Goal: Task Accomplishment & Management: Use online tool/utility

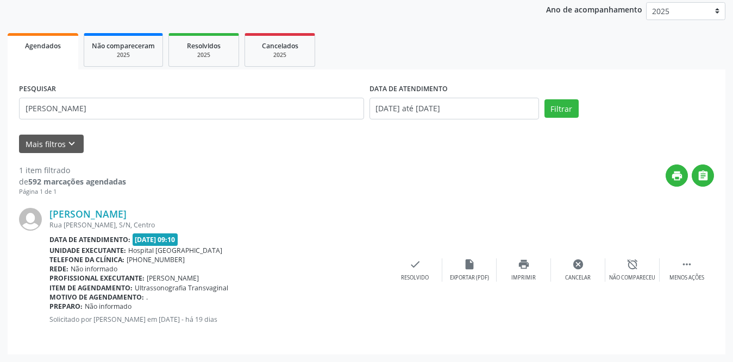
scroll to position [129, 0]
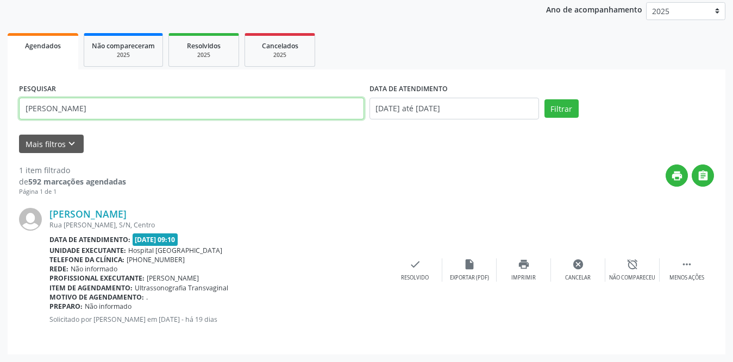
drag, startPoint x: 232, startPoint y: 114, endPoint x: 0, endPoint y: 114, distance: 232.4
click at [0, 114] on div "Acompanhamento Acompanhe a situação das marcações correntes e finalizadas Relat…" at bounding box center [366, 146] width 733 height 432
type input "[PERSON_NAME]"
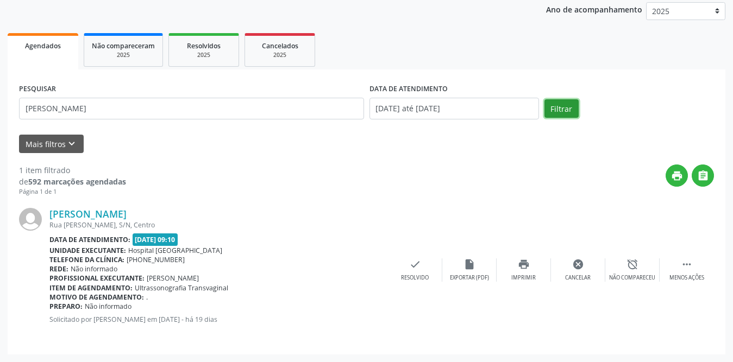
click at [558, 114] on button "Filtrar" at bounding box center [561, 108] width 34 height 18
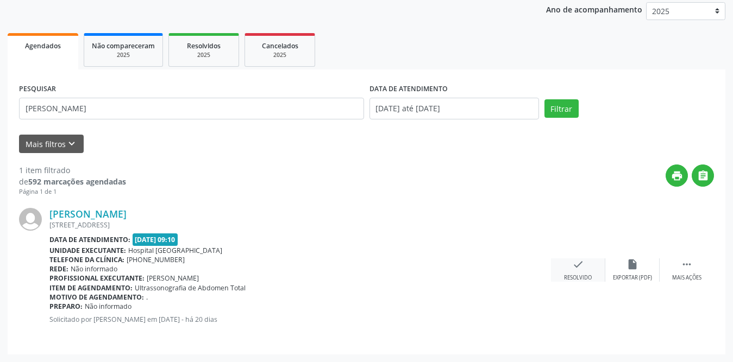
click at [563, 262] on div "check Resolvido" at bounding box center [578, 270] width 54 height 23
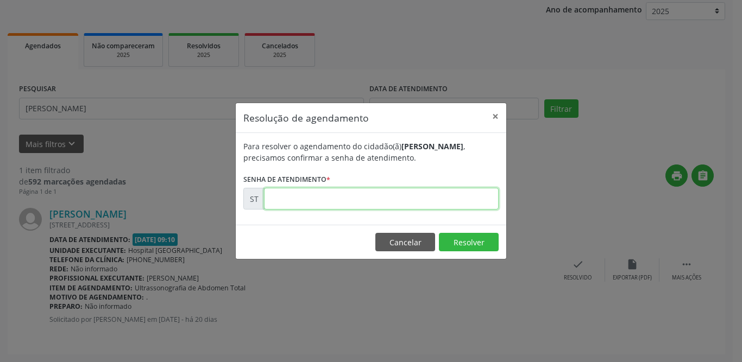
click at [337, 196] on input "text" at bounding box center [381, 199] width 235 height 22
type input "00019404"
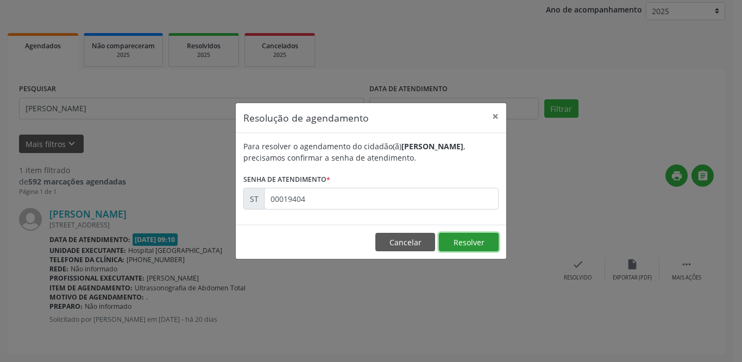
click at [463, 238] on button "Resolver" at bounding box center [469, 242] width 60 height 18
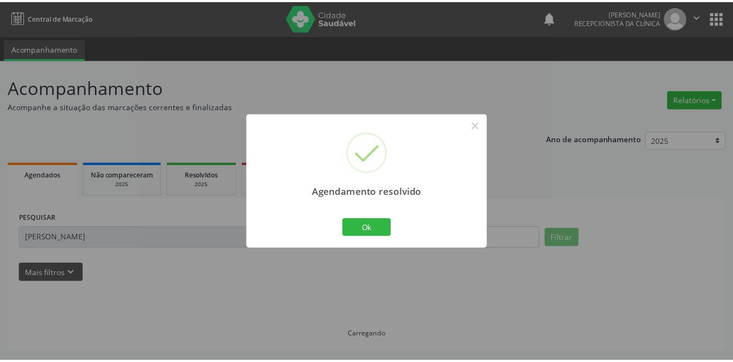
scroll to position [0, 0]
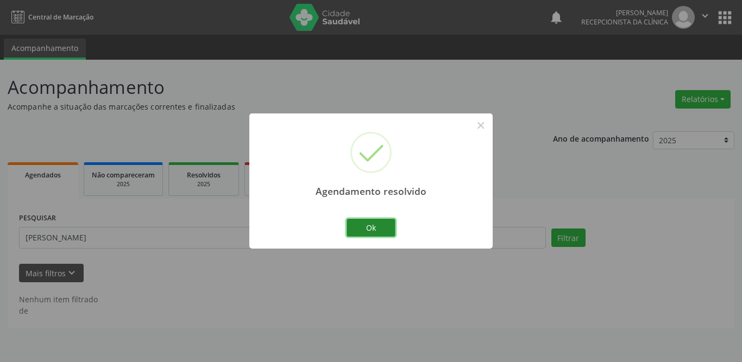
click at [382, 225] on button "Ok" at bounding box center [370, 228] width 49 height 18
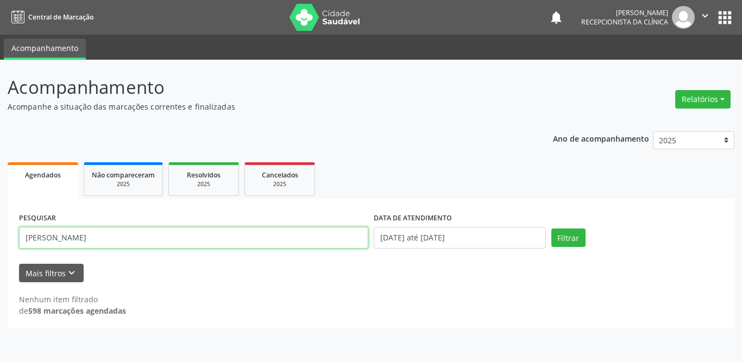
drag, startPoint x: 33, startPoint y: 238, endPoint x: 0, endPoint y: 238, distance: 33.1
click at [0, 238] on div "Acompanhamento Acompanhe a situação das marcações correntes e finalizadas Relat…" at bounding box center [371, 211] width 742 height 303
type input "[PERSON_NAME]"
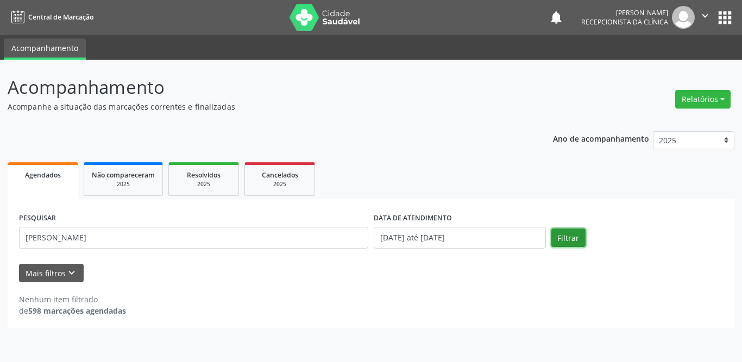
click at [569, 239] on button "Filtrar" at bounding box center [568, 238] width 34 height 18
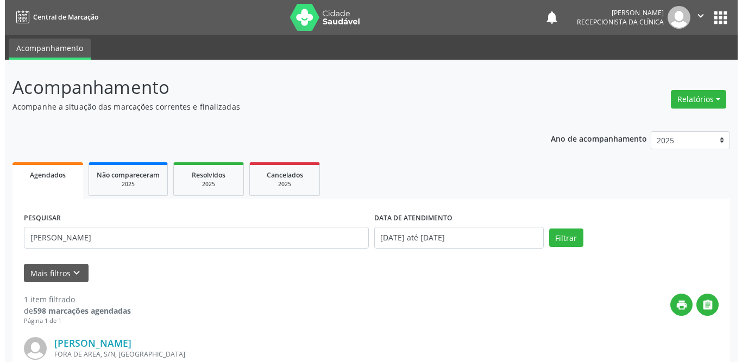
scroll to position [129, 0]
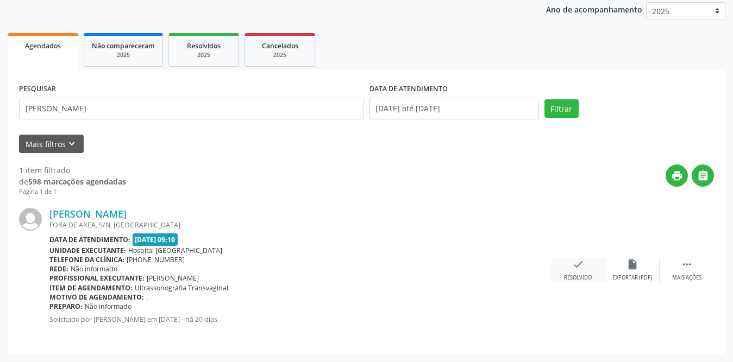
click at [578, 263] on icon "check" at bounding box center [578, 265] width 12 height 12
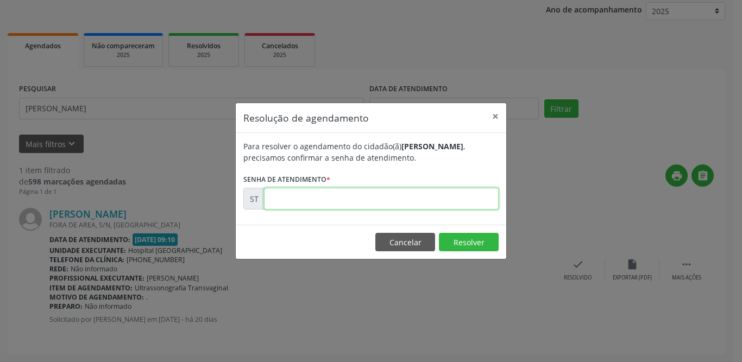
click at [377, 197] on input "text" at bounding box center [381, 199] width 235 height 22
type input "00018891"
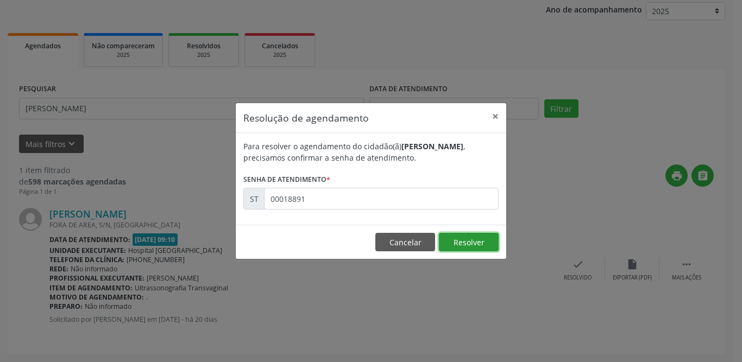
click at [481, 238] on button "Resolver" at bounding box center [469, 242] width 60 height 18
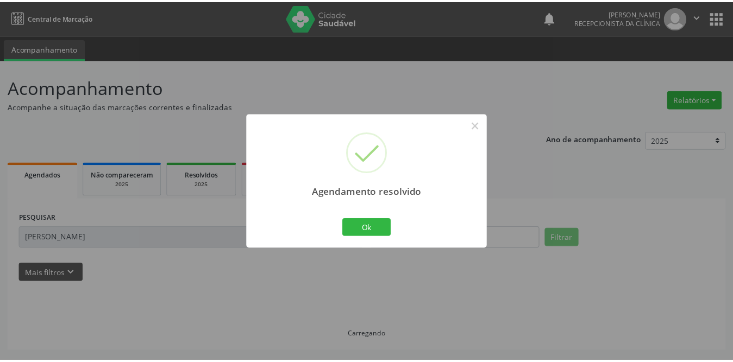
scroll to position [0, 0]
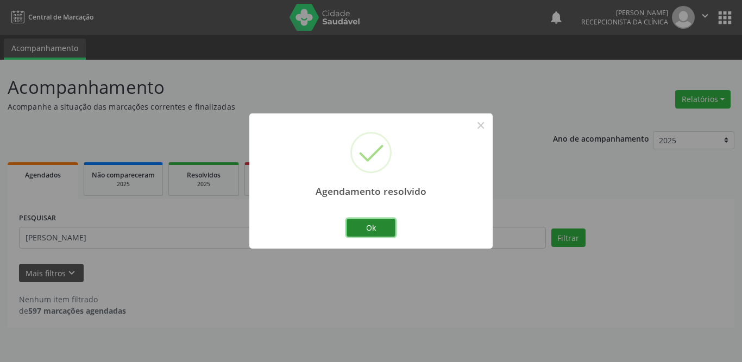
click at [377, 223] on button "Ok" at bounding box center [370, 228] width 49 height 18
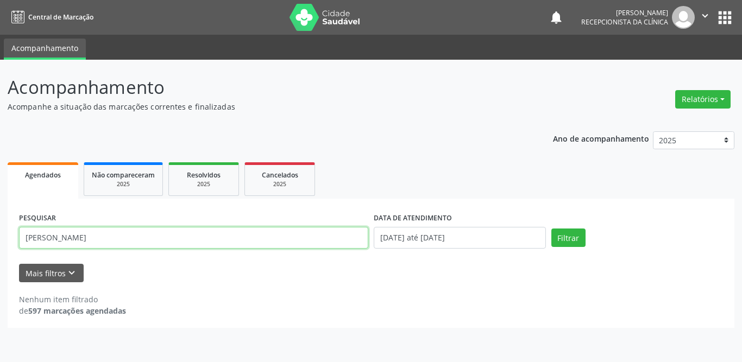
drag, startPoint x: 115, startPoint y: 238, endPoint x: 18, endPoint y: 232, distance: 97.4
click at [18, 232] on div "PESQUISAR [PERSON_NAME]" at bounding box center [193, 233] width 355 height 46
type input "noeme custodio"
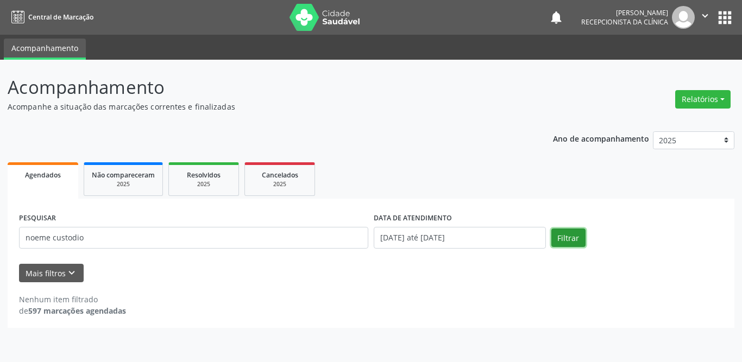
click at [571, 236] on button "Filtrar" at bounding box center [568, 238] width 34 height 18
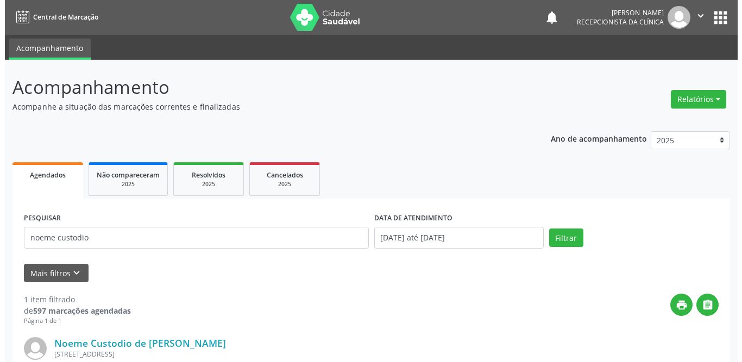
scroll to position [129, 0]
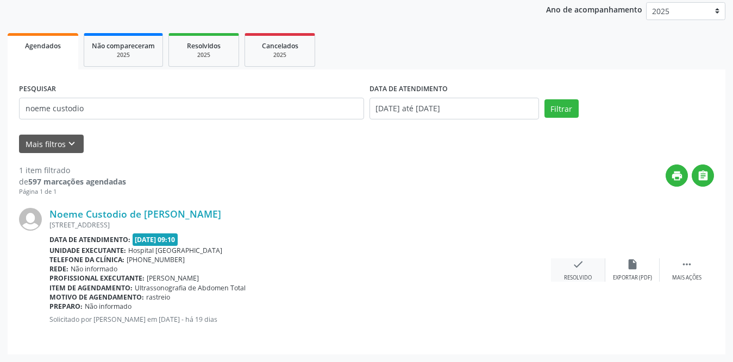
click at [575, 263] on icon "check" at bounding box center [578, 265] width 12 height 12
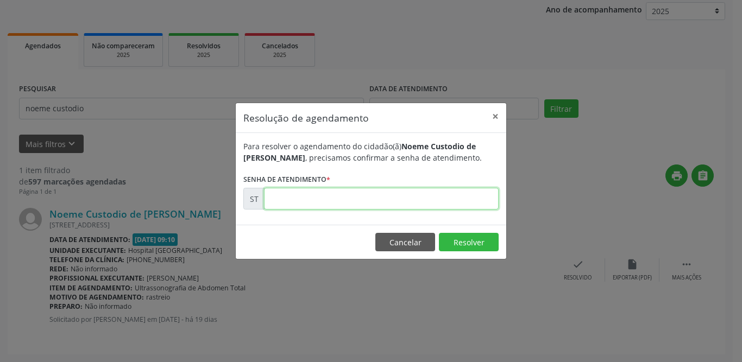
click at [357, 203] on input "text" at bounding box center [381, 199] width 235 height 22
type input "00019789"
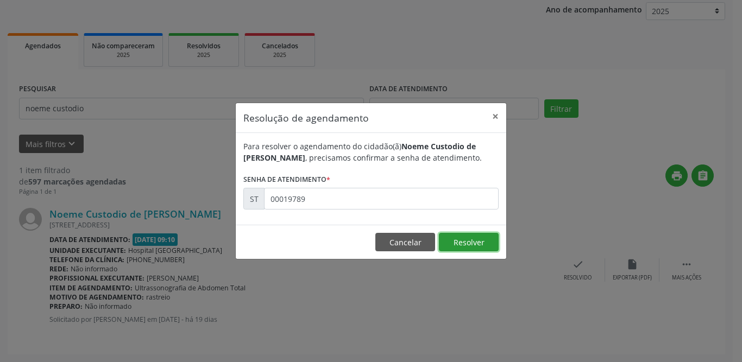
click at [468, 242] on button "Resolver" at bounding box center [469, 242] width 60 height 18
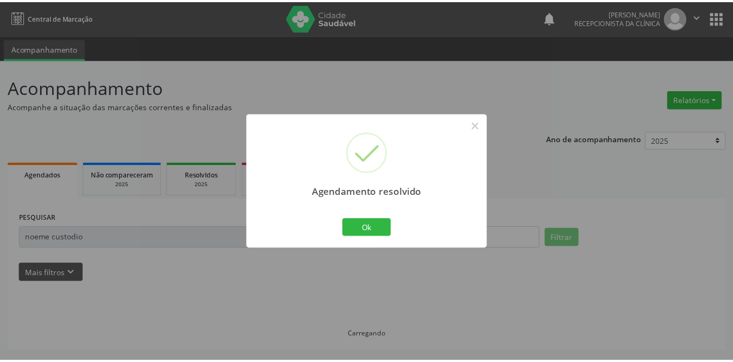
scroll to position [0, 0]
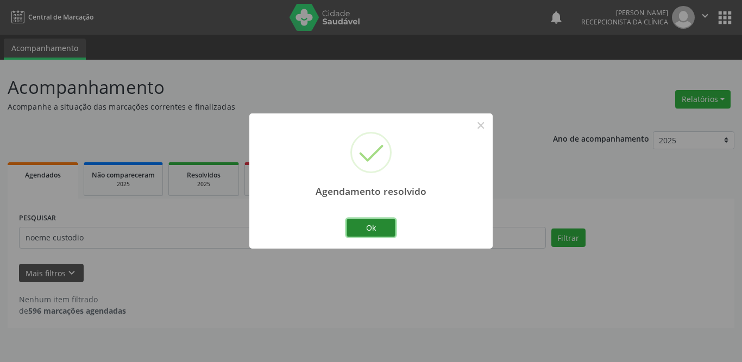
click at [368, 230] on button "Ok" at bounding box center [370, 228] width 49 height 18
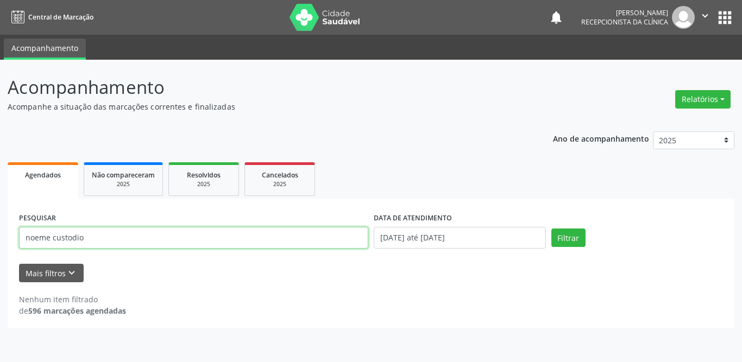
drag, startPoint x: 119, startPoint y: 237, endPoint x: 0, endPoint y: 234, distance: 119.0
click at [0, 234] on div "Acompanhamento Acompanhe a situação das marcações correntes e finalizadas Relat…" at bounding box center [371, 211] width 742 height 303
type input "[PERSON_NAME]"
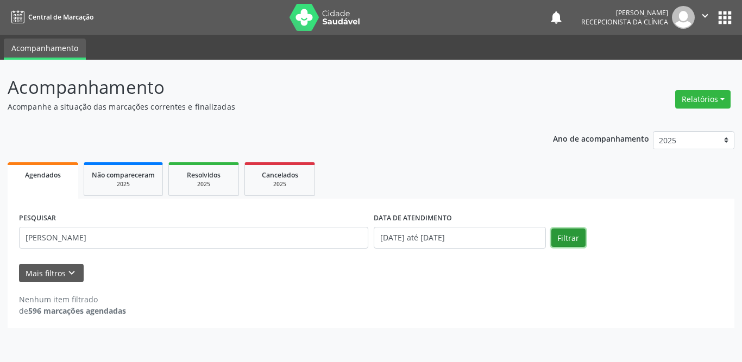
click at [558, 232] on button "Filtrar" at bounding box center [568, 238] width 34 height 18
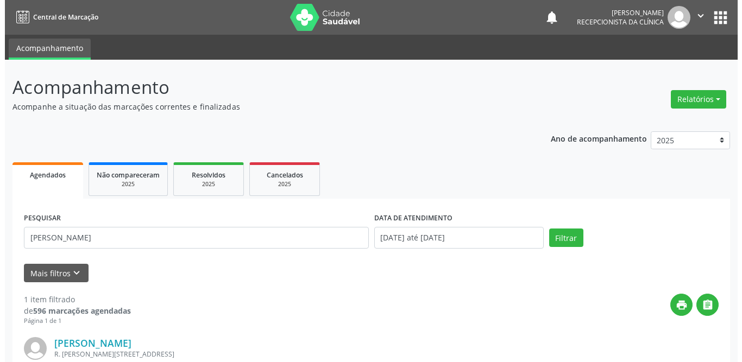
scroll to position [129, 0]
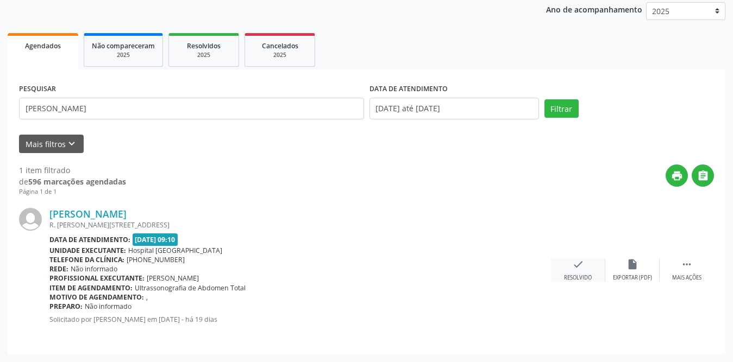
click at [571, 263] on div "check Resolvido" at bounding box center [578, 270] width 54 height 23
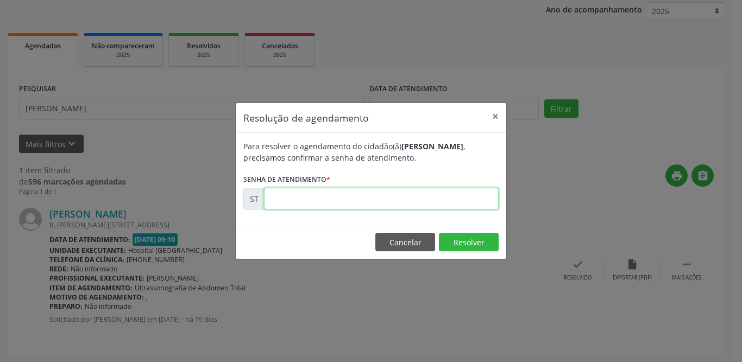
click at [288, 200] on input "text" at bounding box center [381, 199] width 235 height 22
type input "00019688"
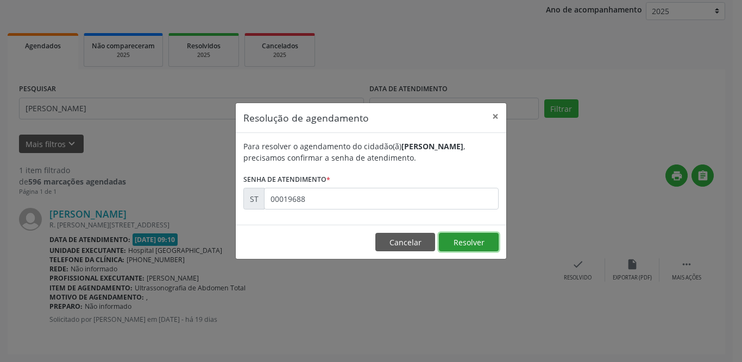
click at [472, 235] on button "Resolver" at bounding box center [469, 242] width 60 height 18
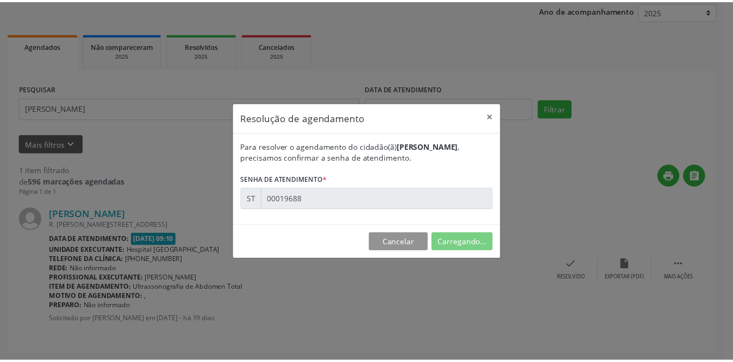
scroll to position [0, 0]
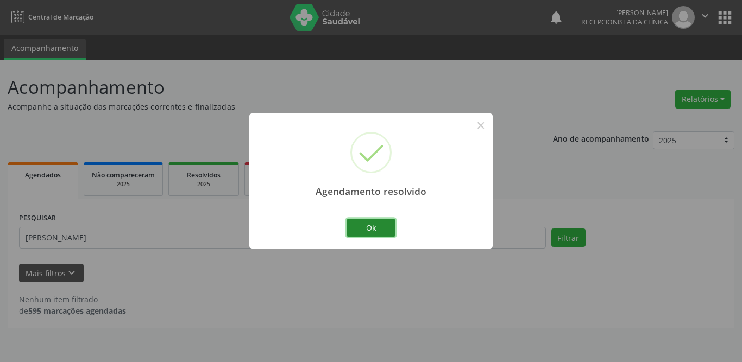
click at [367, 228] on button "Ok" at bounding box center [370, 228] width 49 height 18
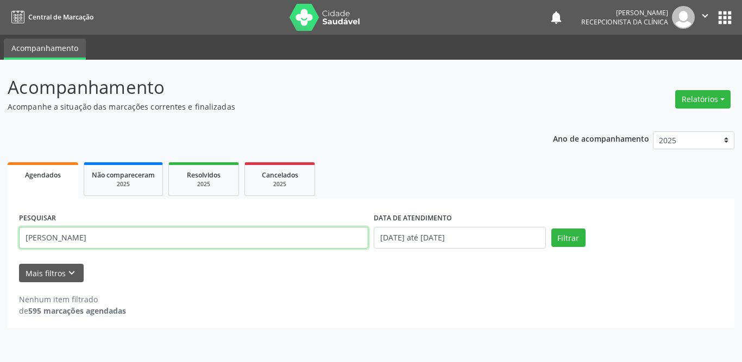
drag, startPoint x: 111, startPoint y: 236, endPoint x: 0, endPoint y: 230, distance: 111.0
click at [0, 230] on div "Acompanhamento Acompanhe a situação das marcações correntes e finalizadas Relat…" at bounding box center [371, 211] width 742 height 303
type input "[PERSON_NAME]"
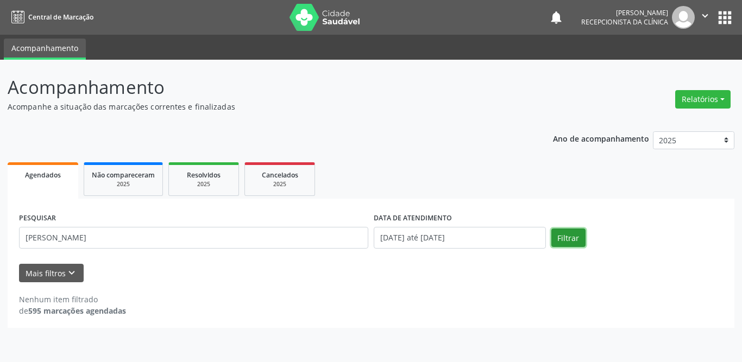
click at [552, 238] on button "Filtrar" at bounding box center [568, 238] width 34 height 18
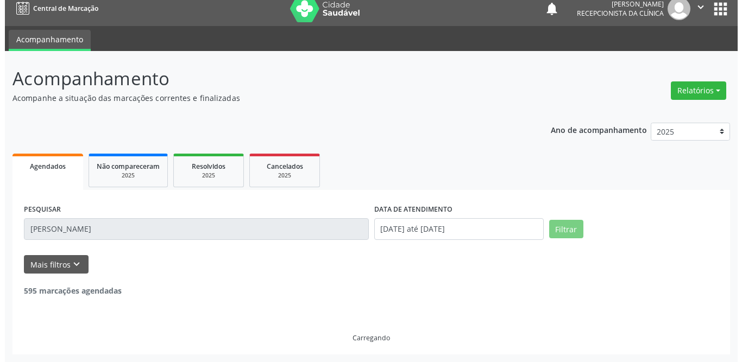
scroll to position [129, 0]
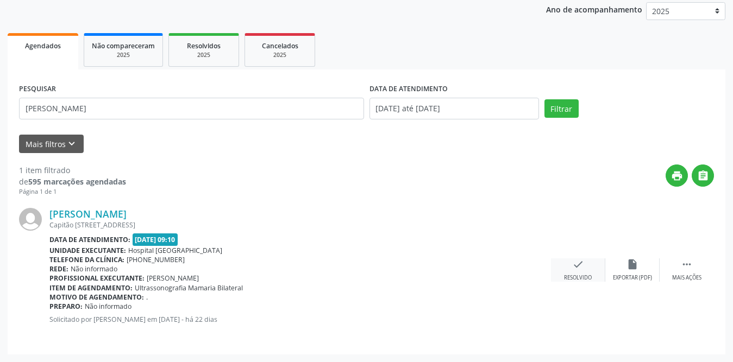
click at [567, 273] on div "check Resolvido" at bounding box center [578, 270] width 54 height 23
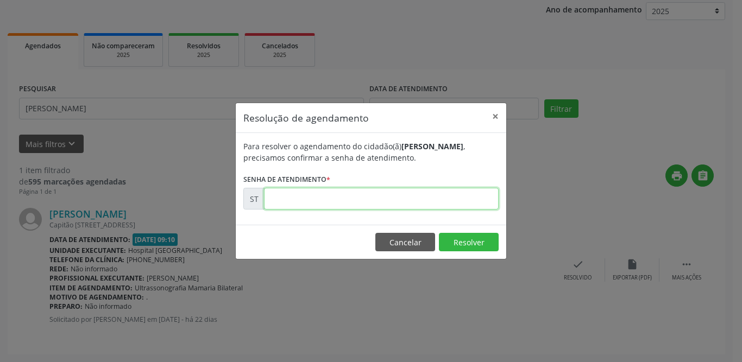
click at [323, 194] on input "text" at bounding box center [381, 199] width 235 height 22
type input "00018098"
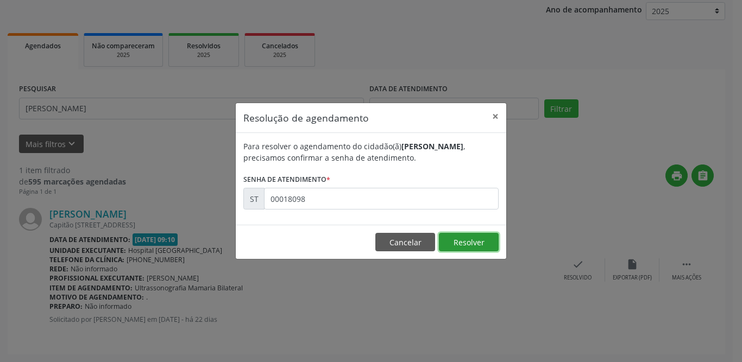
click at [463, 243] on button "Resolver" at bounding box center [469, 242] width 60 height 18
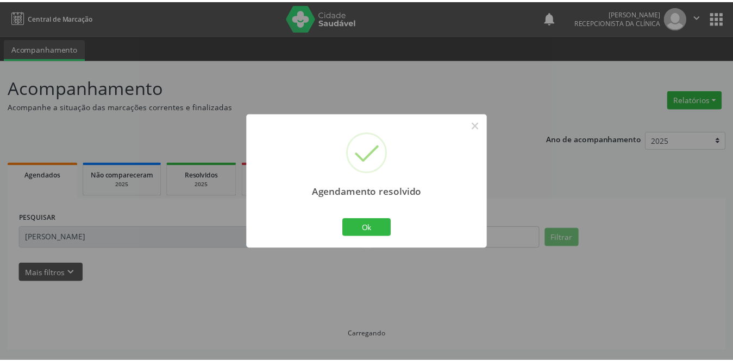
scroll to position [0, 0]
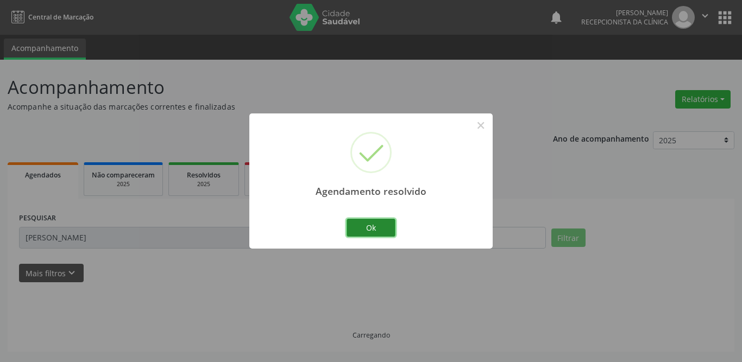
click at [373, 232] on button "Ok" at bounding box center [370, 228] width 49 height 18
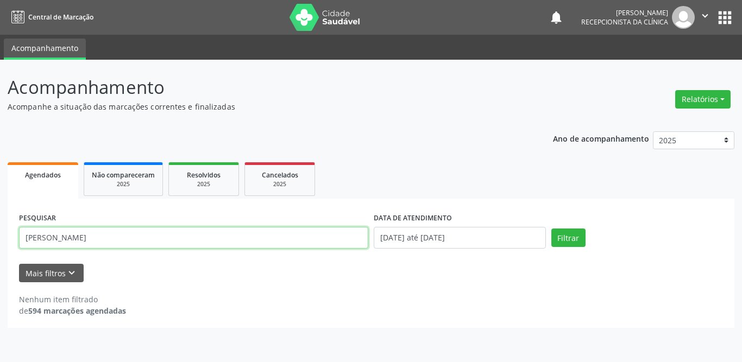
drag, startPoint x: 167, startPoint y: 239, endPoint x: 0, endPoint y: 236, distance: 167.3
click at [0, 236] on div "Acompanhamento Acompanhe a situação das marcações correntes e finalizadas Relat…" at bounding box center [371, 211] width 742 height 303
type input "[PERSON_NAME]"
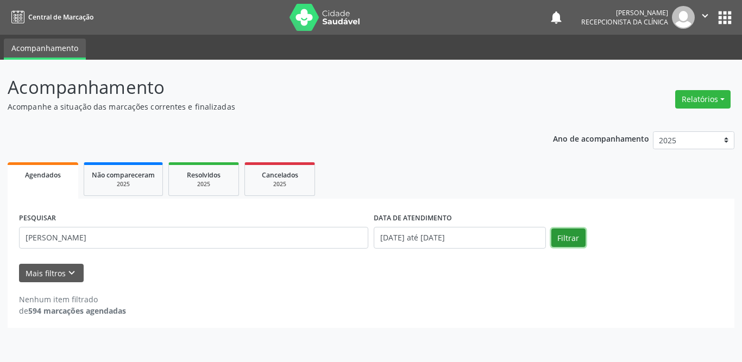
click at [569, 242] on button "Filtrar" at bounding box center [568, 238] width 34 height 18
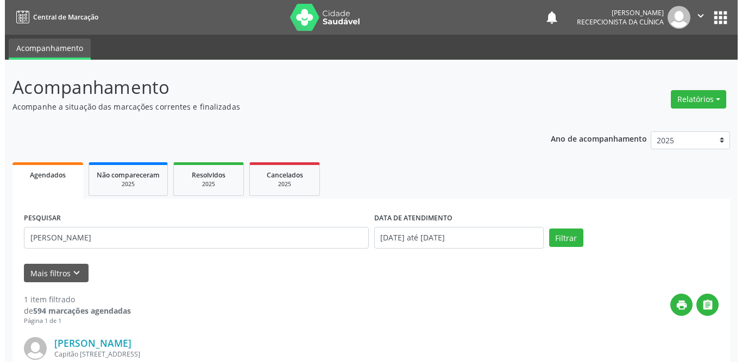
scroll to position [129, 0]
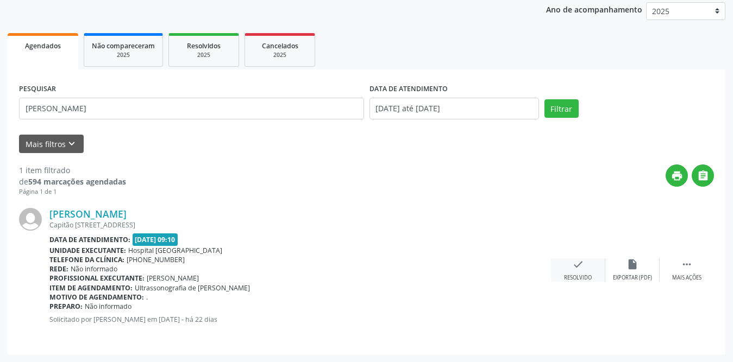
click at [585, 268] on div "check Resolvido" at bounding box center [578, 270] width 54 height 23
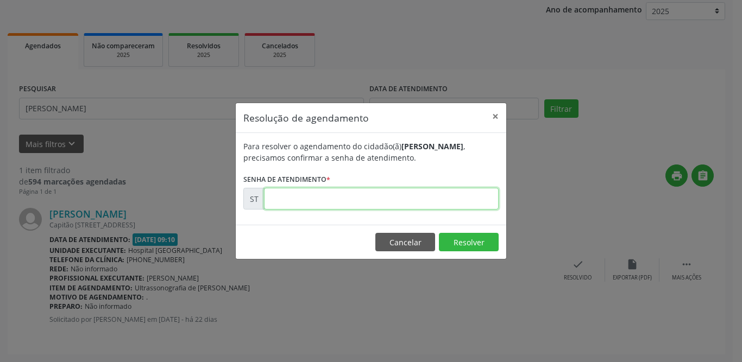
click at [350, 197] on input "text" at bounding box center [381, 199] width 235 height 22
type input "00018184"
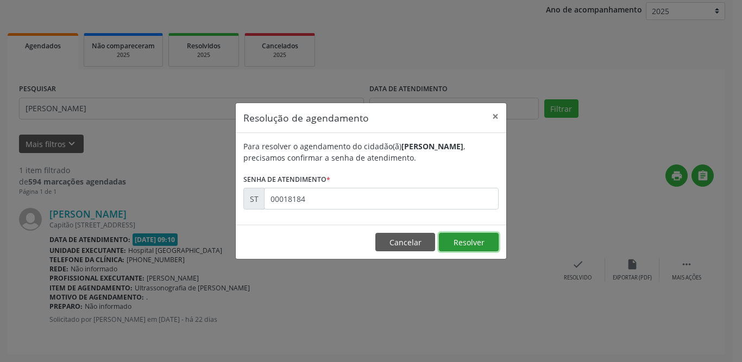
click at [477, 245] on button "Resolver" at bounding box center [469, 242] width 60 height 18
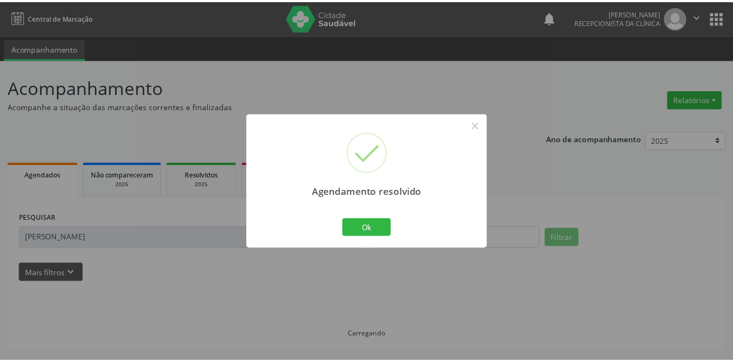
scroll to position [0, 0]
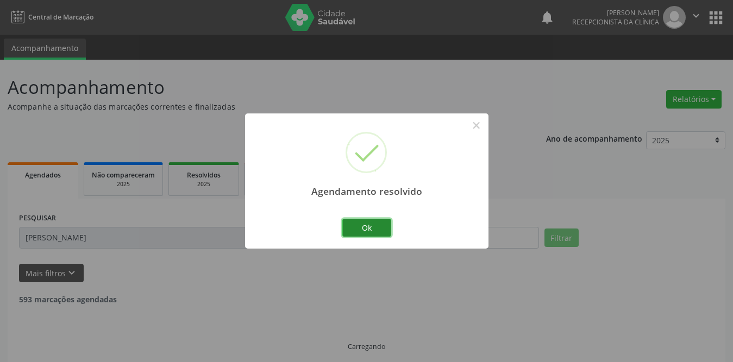
click at [378, 224] on button "Ok" at bounding box center [366, 228] width 49 height 18
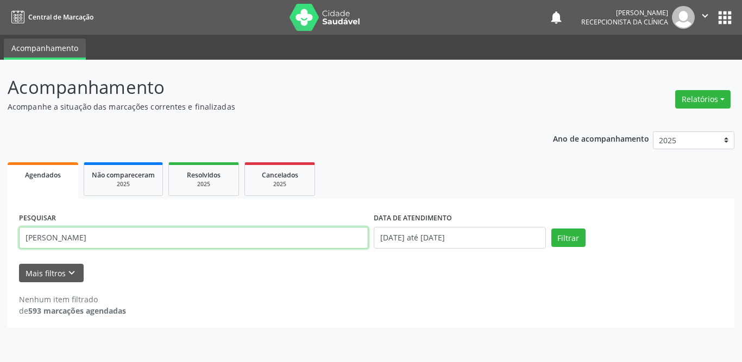
drag, startPoint x: 129, startPoint y: 235, endPoint x: 0, endPoint y: 235, distance: 129.3
click at [0, 235] on div "Acompanhamento Acompanhe a situação das marcações correntes e finalizadas Relat…" at bounding box center [371, 211] width 742 height 303
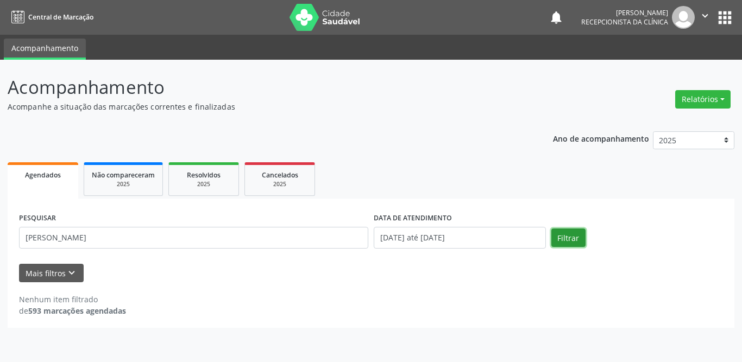
click at [564, 234] on button "Filtrar" at bounding box center [568, 238] width 34 height 18
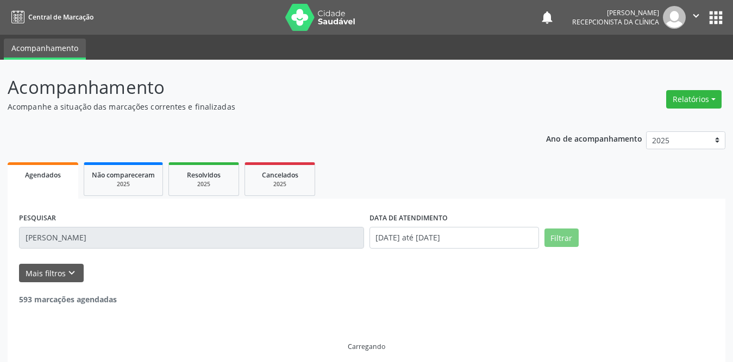
scroll to position [9, 0]
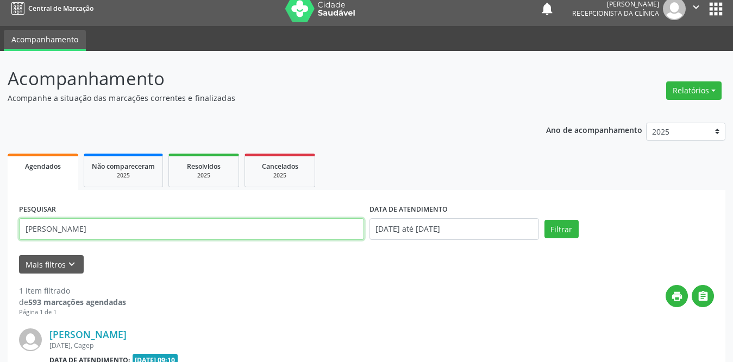
drag, startPoint x: 165, startPoint y: 234, endPoint x: 0, endPoint y: 223, distance: 165.4
click at [0, 223] on div "Acompanhamento Acompanhe a situação das marcações correntes e finalizadas Relat…" at bounding box center [366, 267] width 733 height 432
type input "cileny Lima do Nascimento"
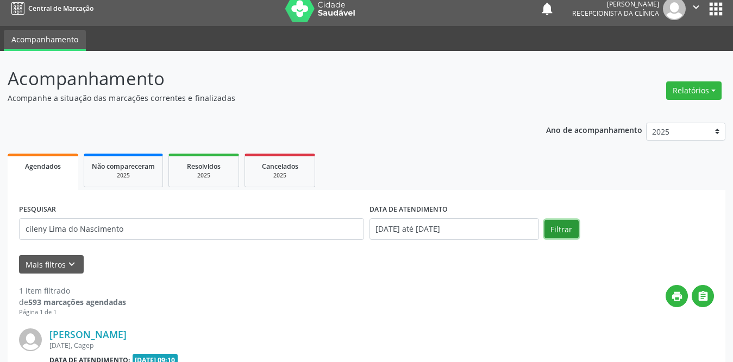
click at [554, 230] on button "Filtrar" at bounding box center [561, 229] width 34 height 18
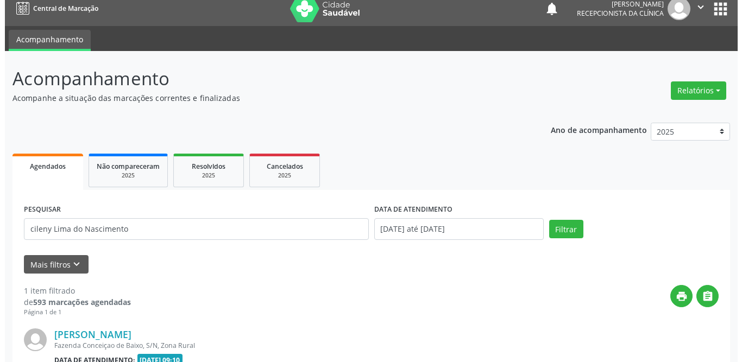
scroll to position [129, 0]
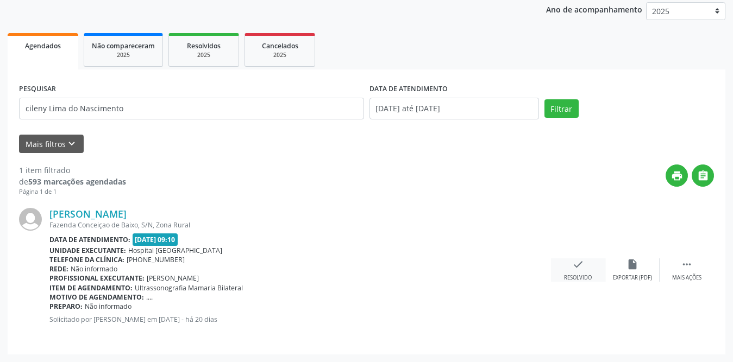
click at [585, 263] on div "check Resolvido" at bounding box center [578, 270] width 54 height 23
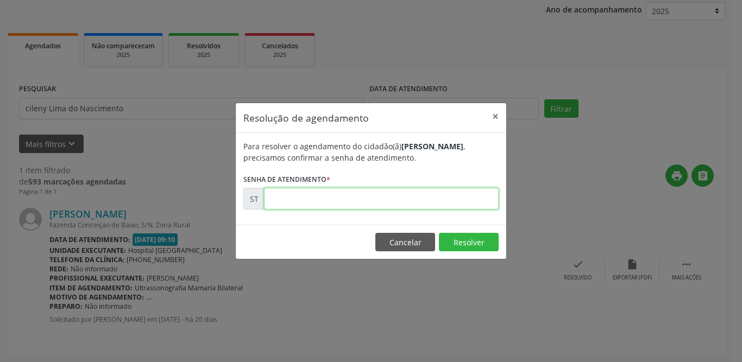
click at [300, 198] on input "text" at bounding box center [381, 199] width 235 height 22
type input "00019227"
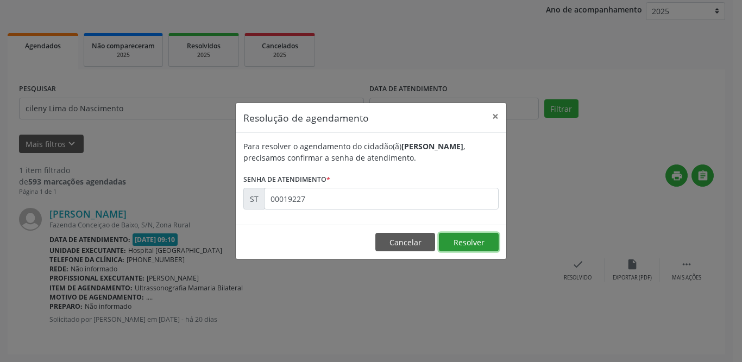
click at [474, 236] on button "Resolver" at bounding box center [469, 242] width 60 height 18
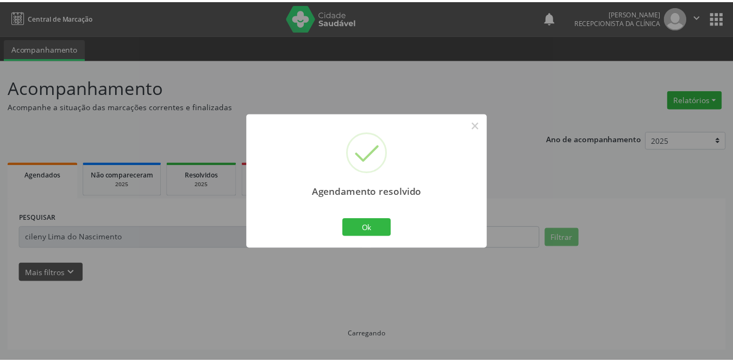
scroll to position [0, 0]
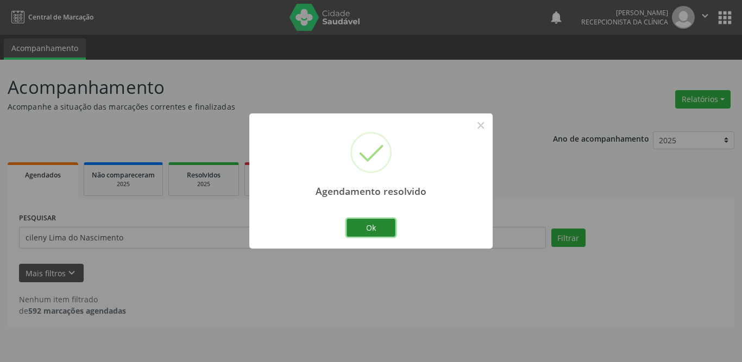
click at [346, 228] on button "Ok" at bounding box center [370, 228] width 49 height 18
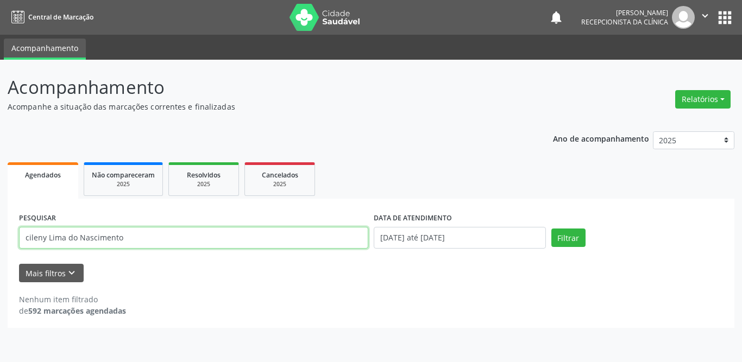
drag, startPoint x: 149, startPoint y: 238, endPoint x: 0, endPoint y: 230, distance: 149.6
click at [0, 230] on div "Acompanhamento Acompanhe a situação das marcações correntes e finalizadas Relat…" at bounding box center [371, 211] width 742 height 303
type input "ivonete"
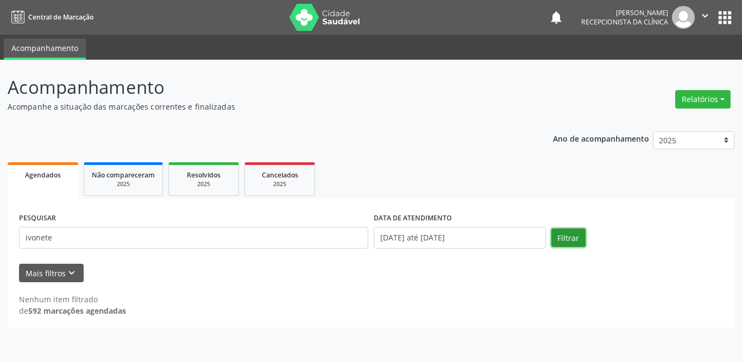
click at [575, 232] on button "Filtrar" at bounding box center [568, 238] width 34 height 18
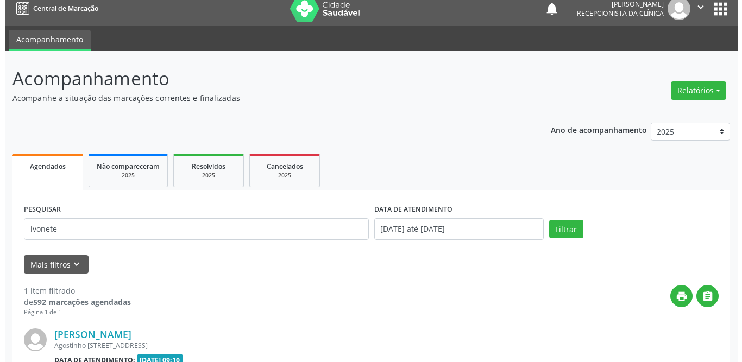
scroll to position [129, 0]
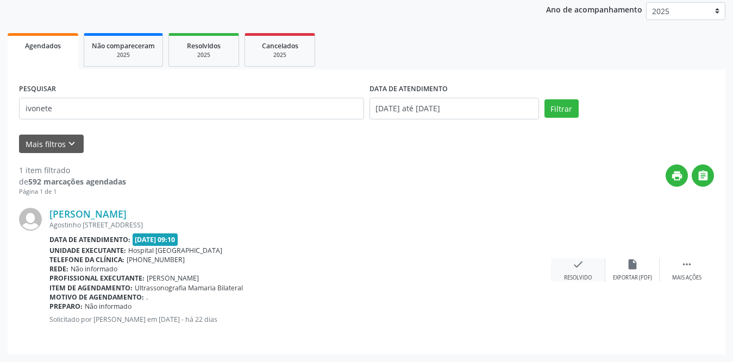
click at [579, 259] on icon "check" at bounding box center [578, 265] width 12 height 12
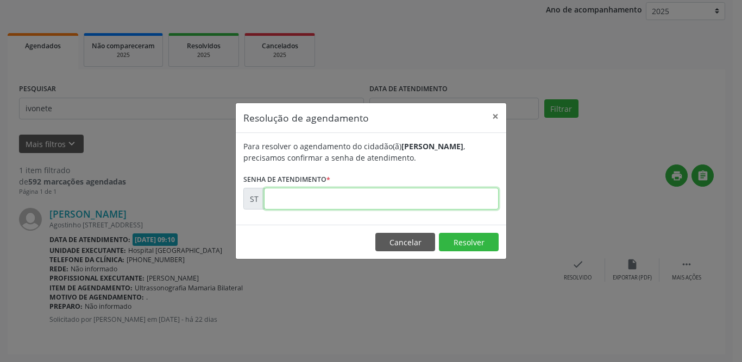
click at [339, 200] on input "text" at bounding box center [381, 199] width 235 height 22
type input "00018104"
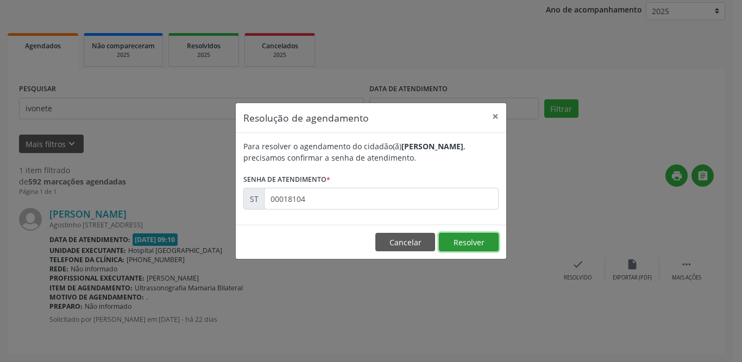
click at [469, 238] on button "Resolver" at bounding box center [469, 242] width 60 height 18
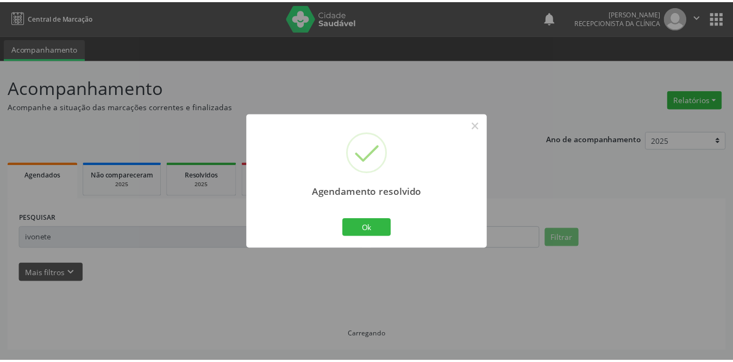
scroll to position [0, 0]
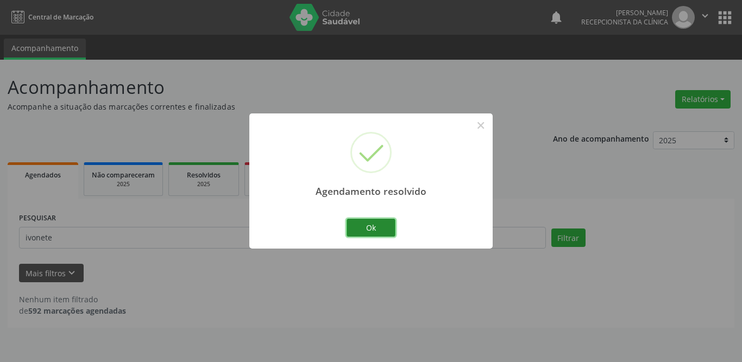
click at [371, 229] on button "Ok" at bounding box center [370, 228] width 49 height 18
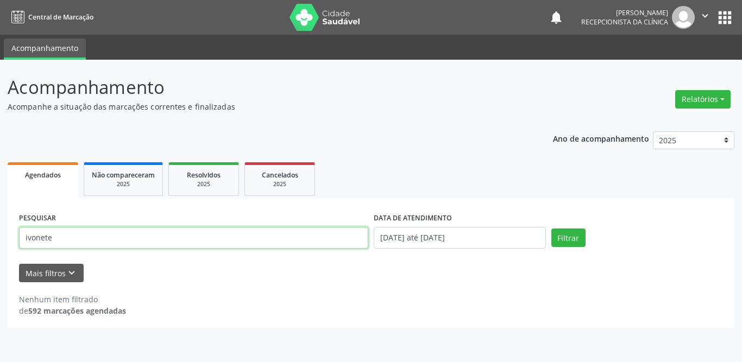
drag, startPoint x: 153, startPoint y: 236, endPoint x: 44, endPoint y: 236, distance: 108.6
click at [44, 236] on input "ivonete" at bounding box center [193, 238] width 349 height 22
type input "i"
type input "cletannya"
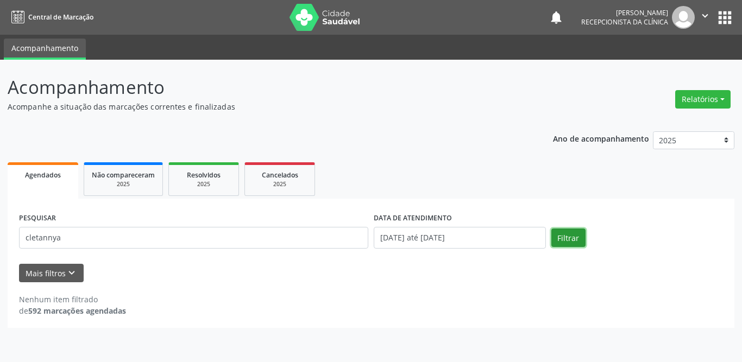
click at [574, 236] on button "Filtrar" at bounding box center [568, 238] width 34 height 18
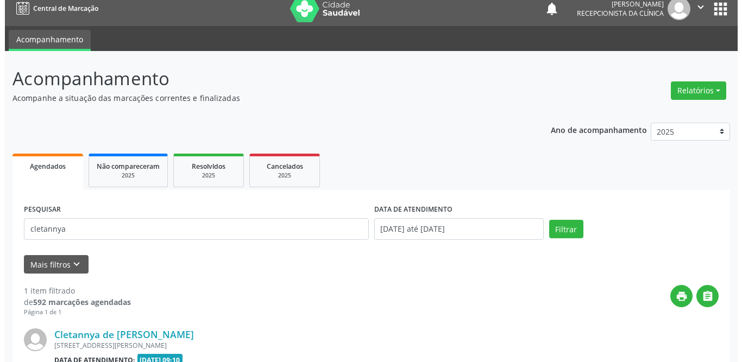
scroll to position [129, 0]
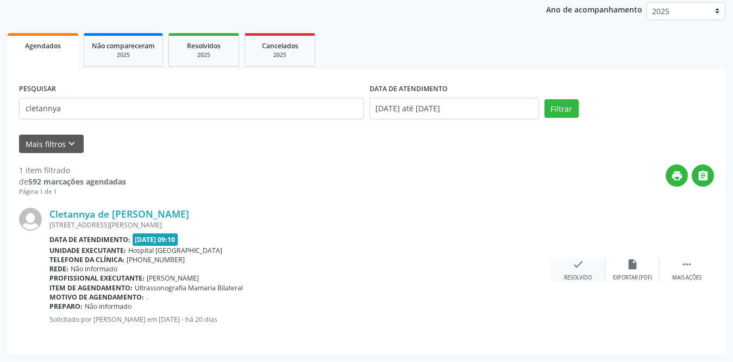
click at [571, 265] on div "check Resolvido" at bounding box center [578, 270] width 54 height 23
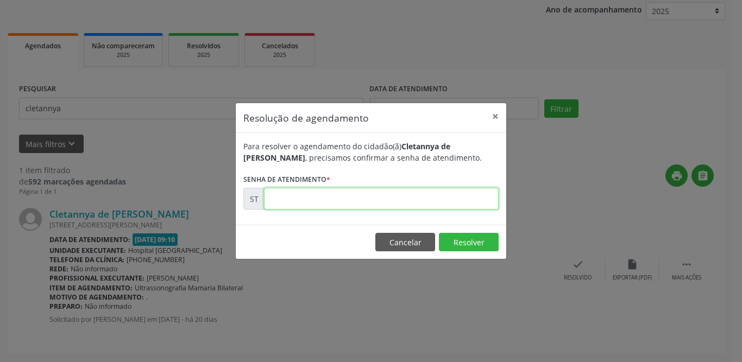
click at [387, 206] on input "text" at bounding box center [381, 199] width 235 height 22
type input "00018965"
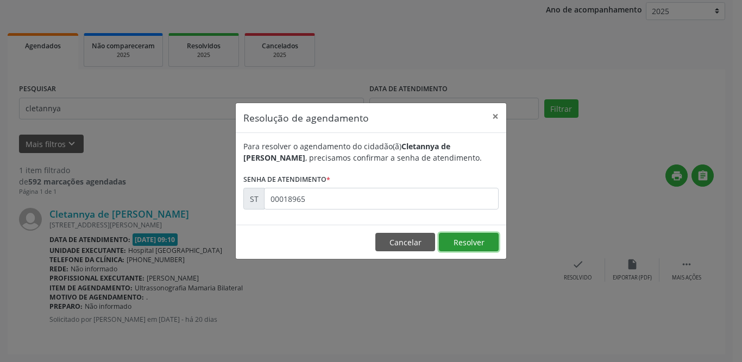
click at [469, 238] on button "Resolver" at bounding box center [469, 242] width 60 height 18
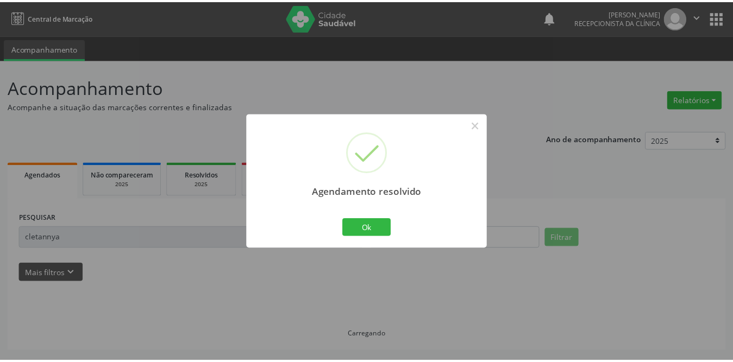
scroll to position [0, 0]
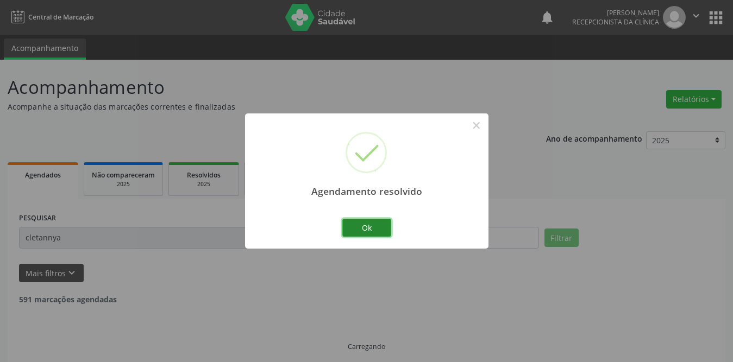
click at [356, 225] on button "Ok" at bounding box center [366, 228] width 49 height 18
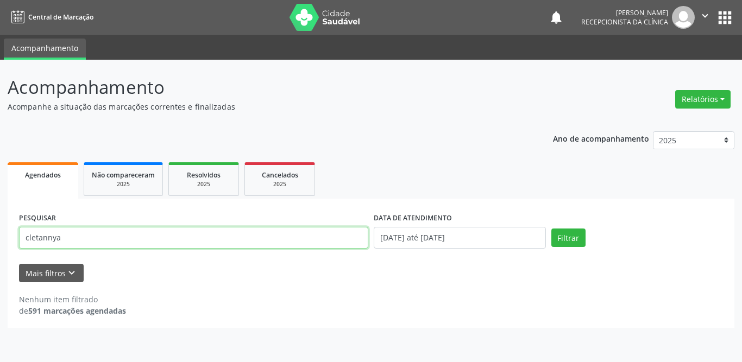
drag, startPoint x: 92, startPoint y: 236, endPoint x: 14, endPoint y: 235, distance: 78.8
click at [14, 236] on div "PESQUISAR cletannya DATA DE ATENDIMENTO [DATE] até [DATE] Filtrar UNIDADE DE RE…" at bounding box center [371, 263] width 727 height 129
type input "[PERSON_NAME]"
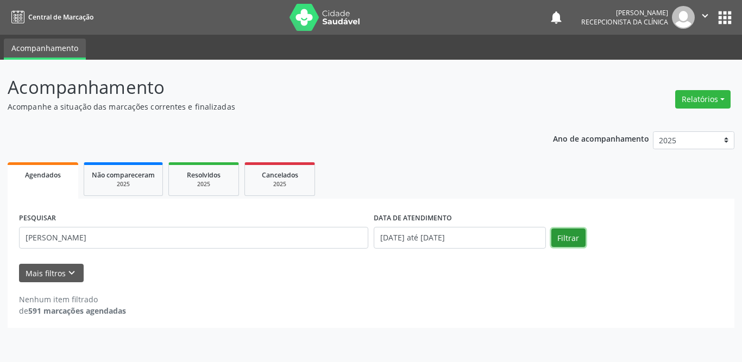
click at [566, 237] on button "Filtrar" at bounding box center [568, 238] width 34 height 18
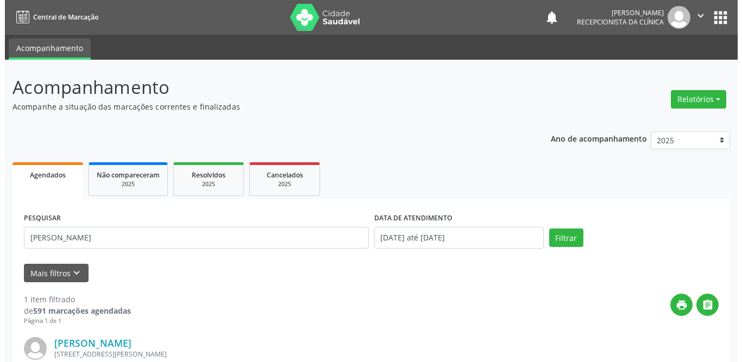
scroll to position [129, 0]
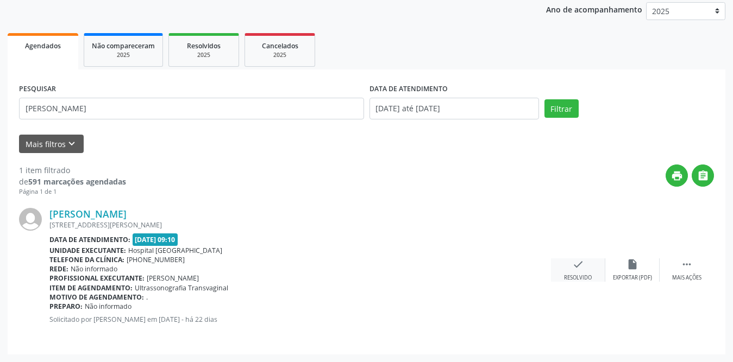
click at [582, 267] on icon "check" at bounding box center [578, 265] width 12 height 12
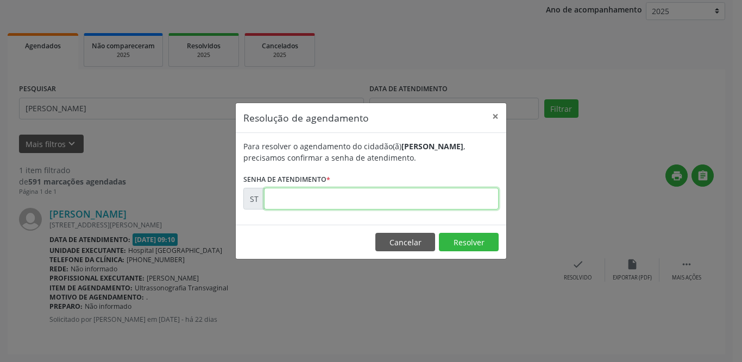
click at [306, 200] on input "text" at bounding box center [381, 199] width 235 height 22
type input "00018039"
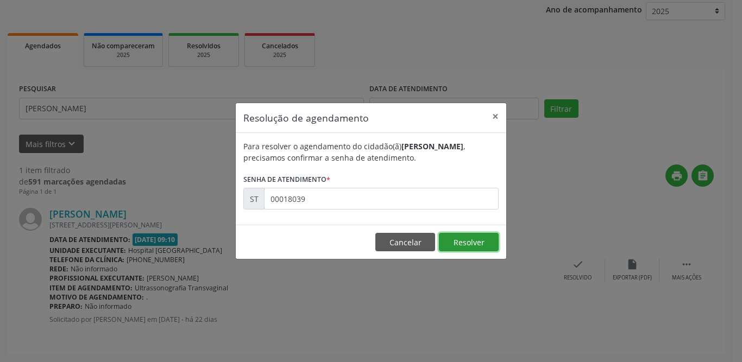
click at [460, 244] on button "Resolver" at bounding box center [469, 242] width 60 height 18
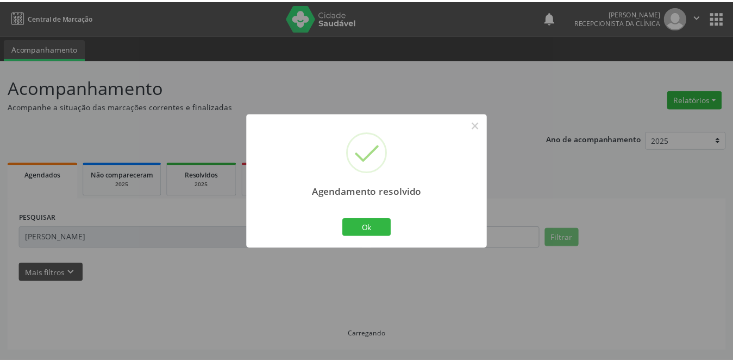
scroll to position [0, 0]
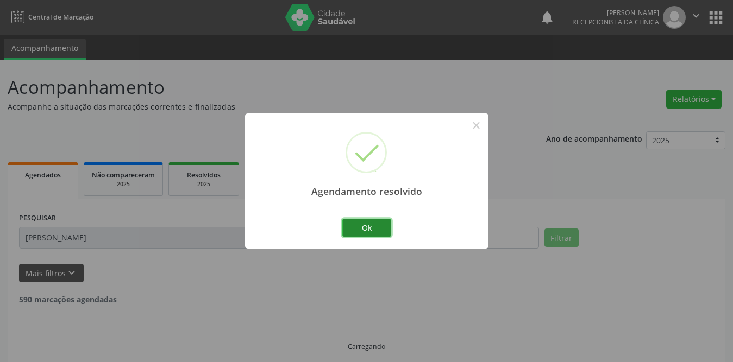
click at [368, 223] on button "Ok" at bounding box center [366, 228] width 49 height 18
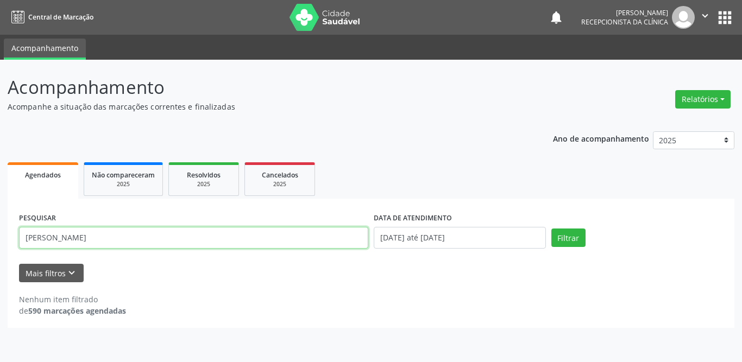
drag, startPoint x: 140, startPoint y: 230, endPoint x: 0, endPoint y: 231, distance: 139.6
click at [0, 231] on div "Acompanhamento Acompanhe a situação das marcações correntes e finalizadas Relat…" at bounding box center [371, 211] width 742 height 303
type input "cicera alzira"
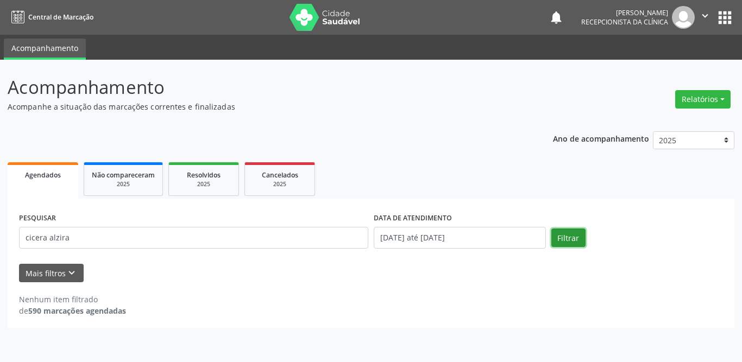
click at [571, 238] on button "Filtrar" at bounding box center [568, 238] width 34 height 18
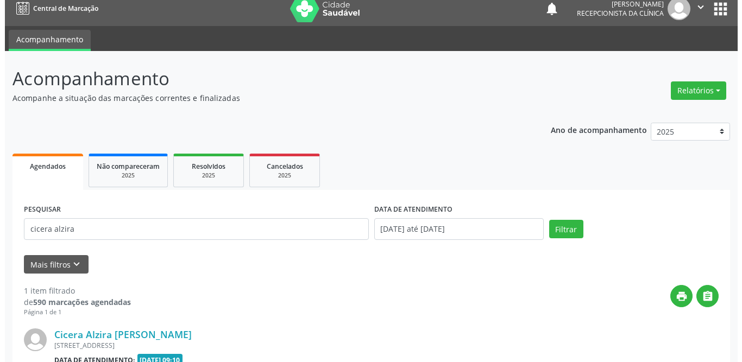
scroll to position [129, 0]
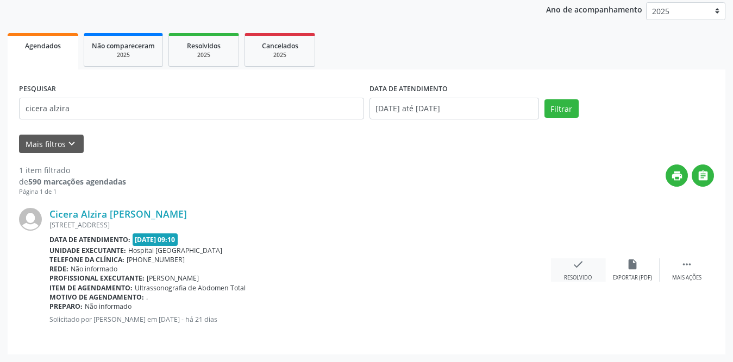
click at [580, 267] on icon "check" at bounding box center [578, 265] width 12 height 12
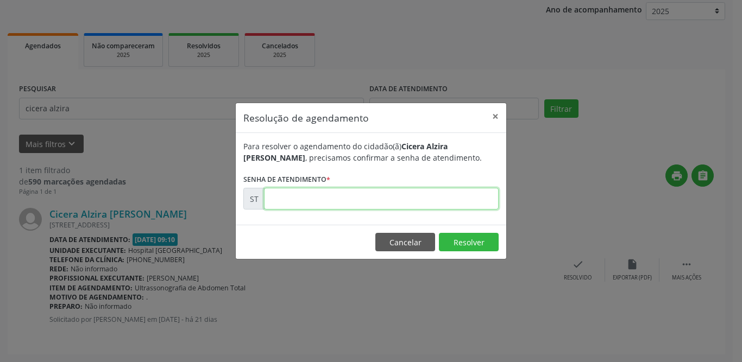
click at [301, 199] on input "text" at bounding box center [381, 199] width 235 height 22
type input "00018794"
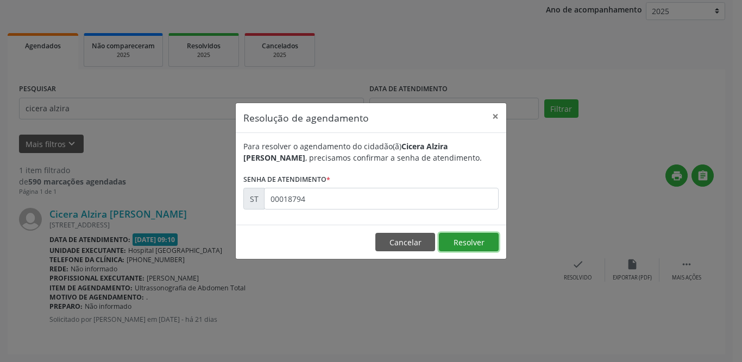
click at [457, 242] on button "Resolver" at bounding box center [469, 242] width 60 height 18
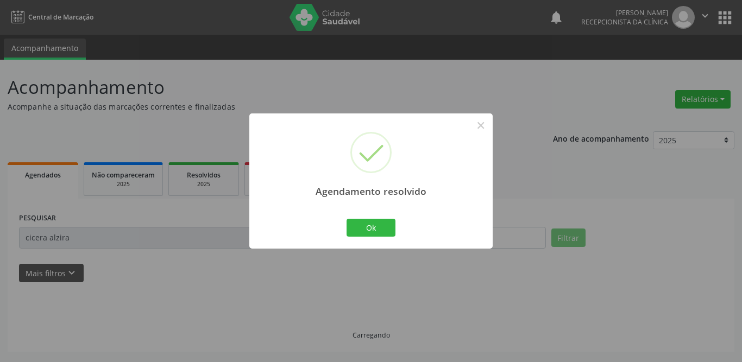
scroll to position [0, 0]
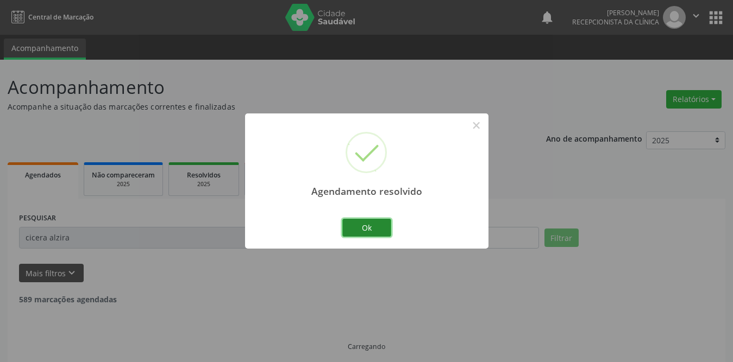
click at [362, 230] on button "Ok" at bounding box center [366, 228] width 49 height 18
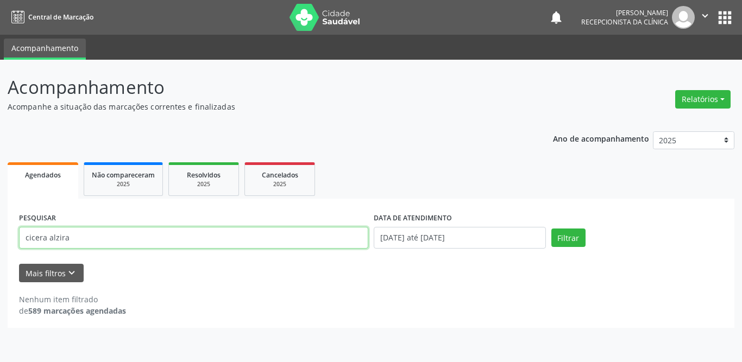
drag, startPoint x: 102, startPoint y: 245, endPoint x: 0, endPoint y: 245, distance: 102.1
click at [0, 245] on div "Acompanhamento Acompanhe a situação das marcações correntes e finalizadas Relat…" at bounding box center [371, 211] width 742 height 303
click at [99, 236] on input "text" at bounding box center [193, 238] width 349 height 22
type input "cicera alzira"
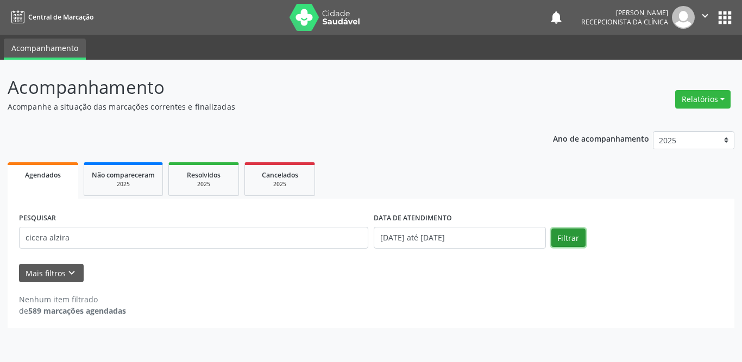
click at [559, 230] on button "Filtrar" at bounding box center [568, 238] width 34 height 18
